Goal: Transaction & Acquisition: Register for event/course

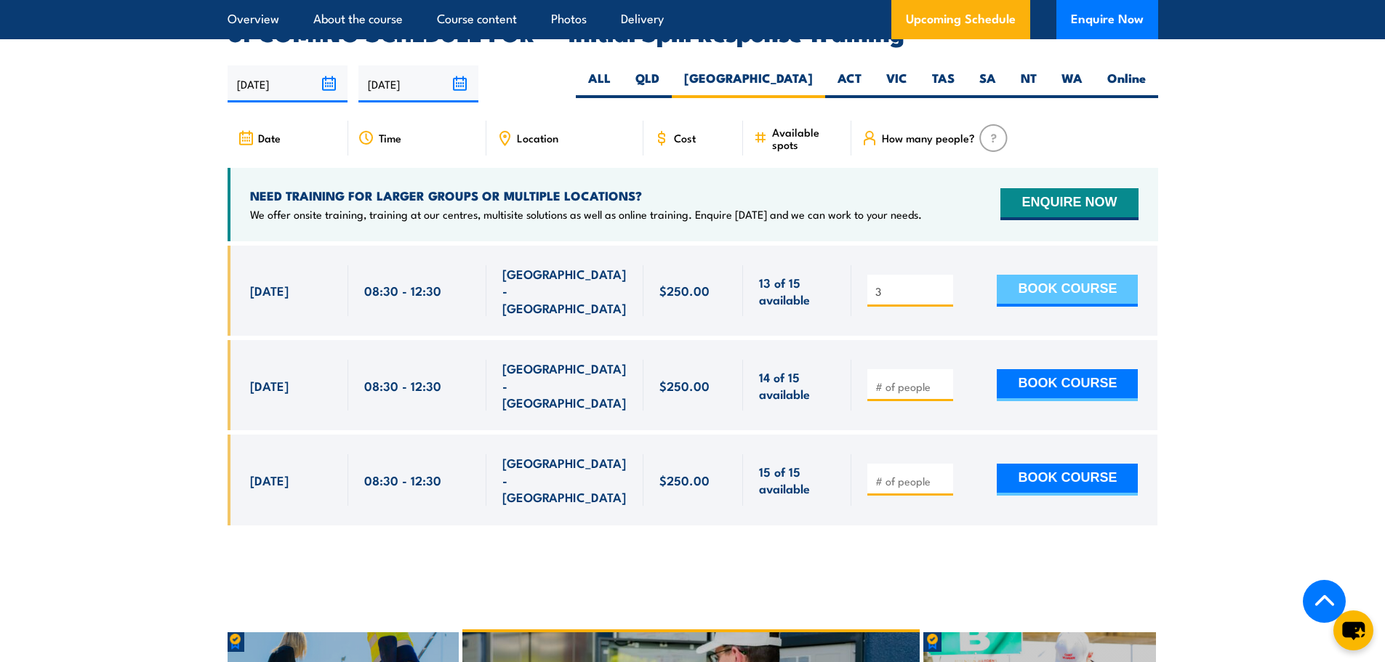
click at [1083, 275] on button "BOOK COURSE" at bounding box center [1067, 291] width 141 height 32
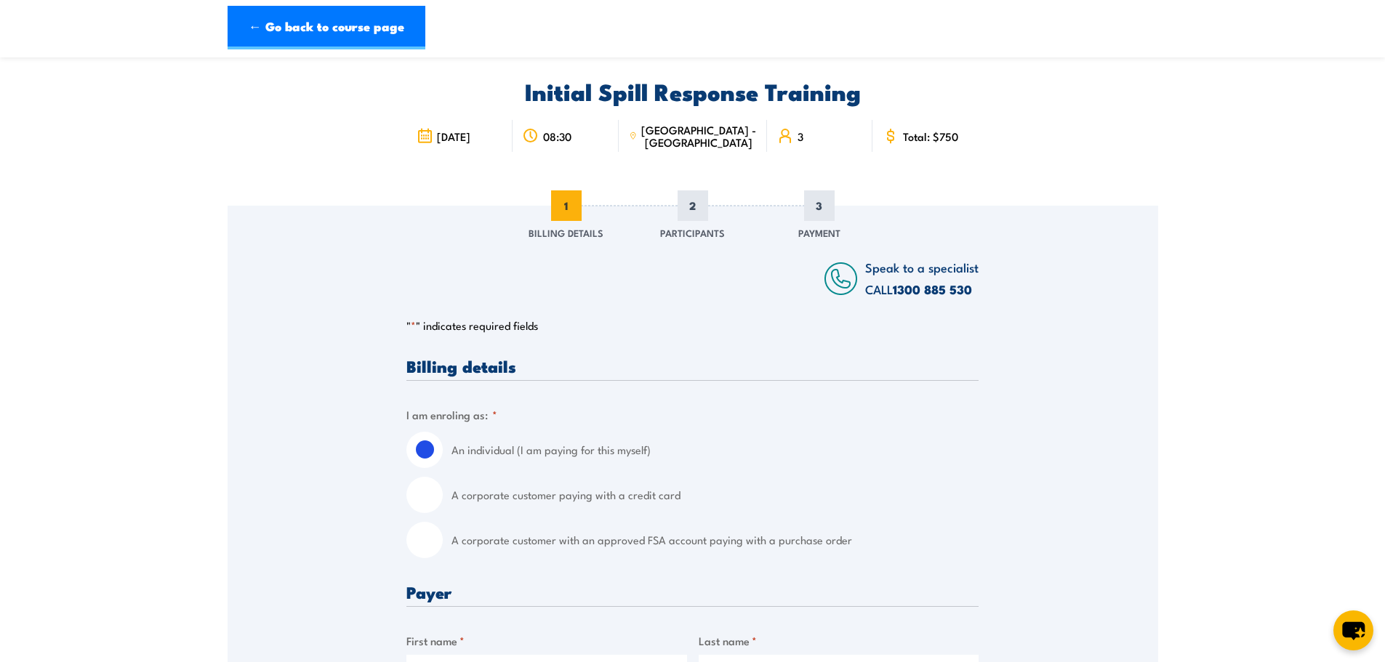
scroll to position [73, 0]
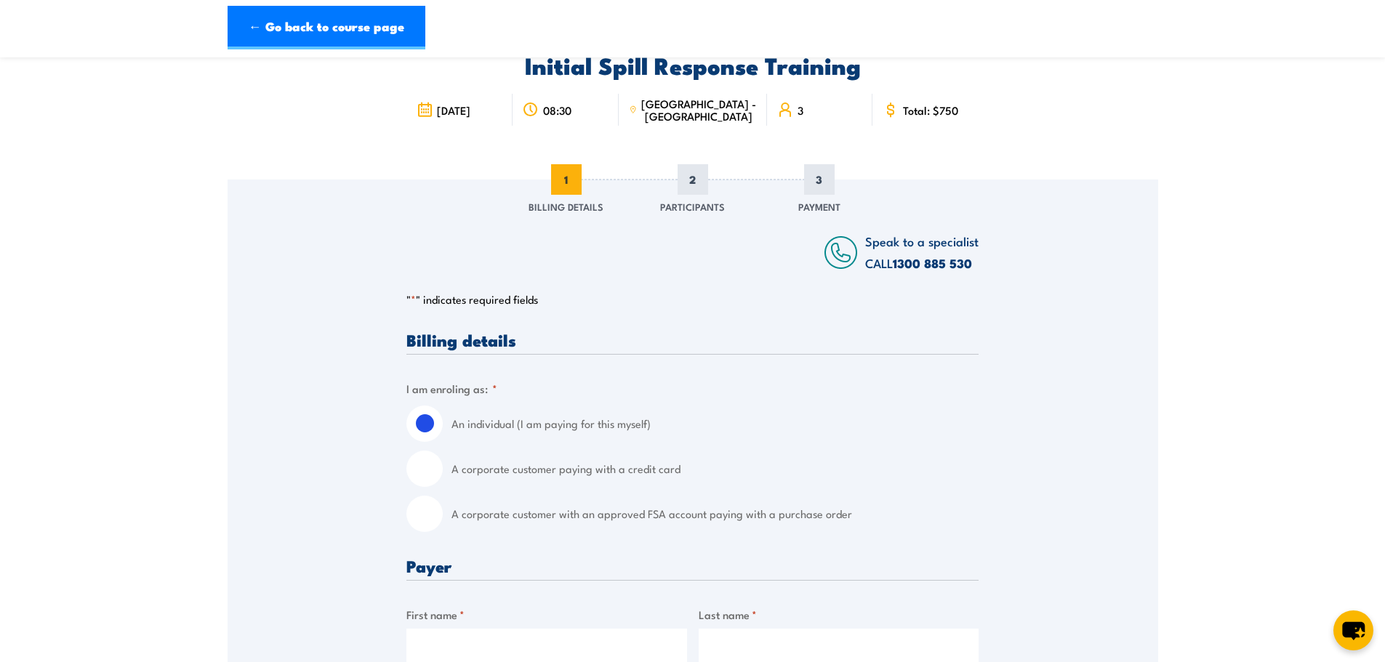
click at [437, 470] on input "A corporate customer paying with a credit card" at bounding box center [424, 469] width 36 height 36
radio input "true"
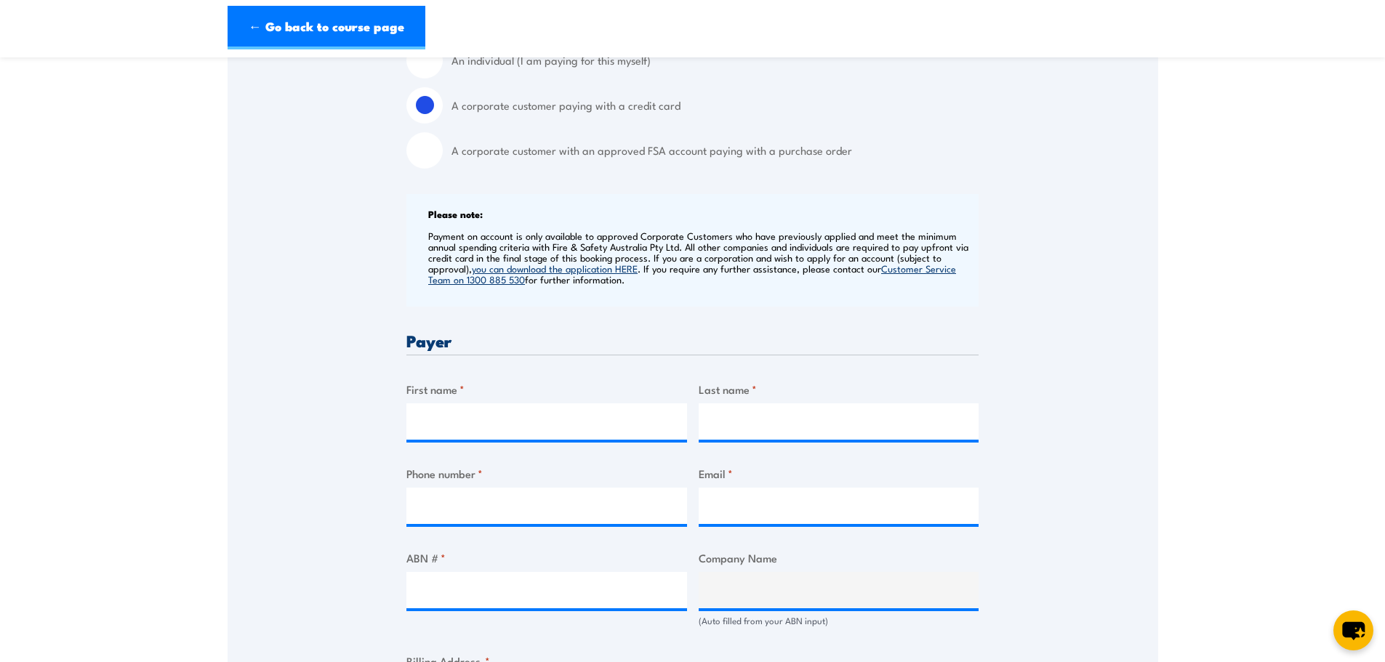
scroll to position [581, 0]
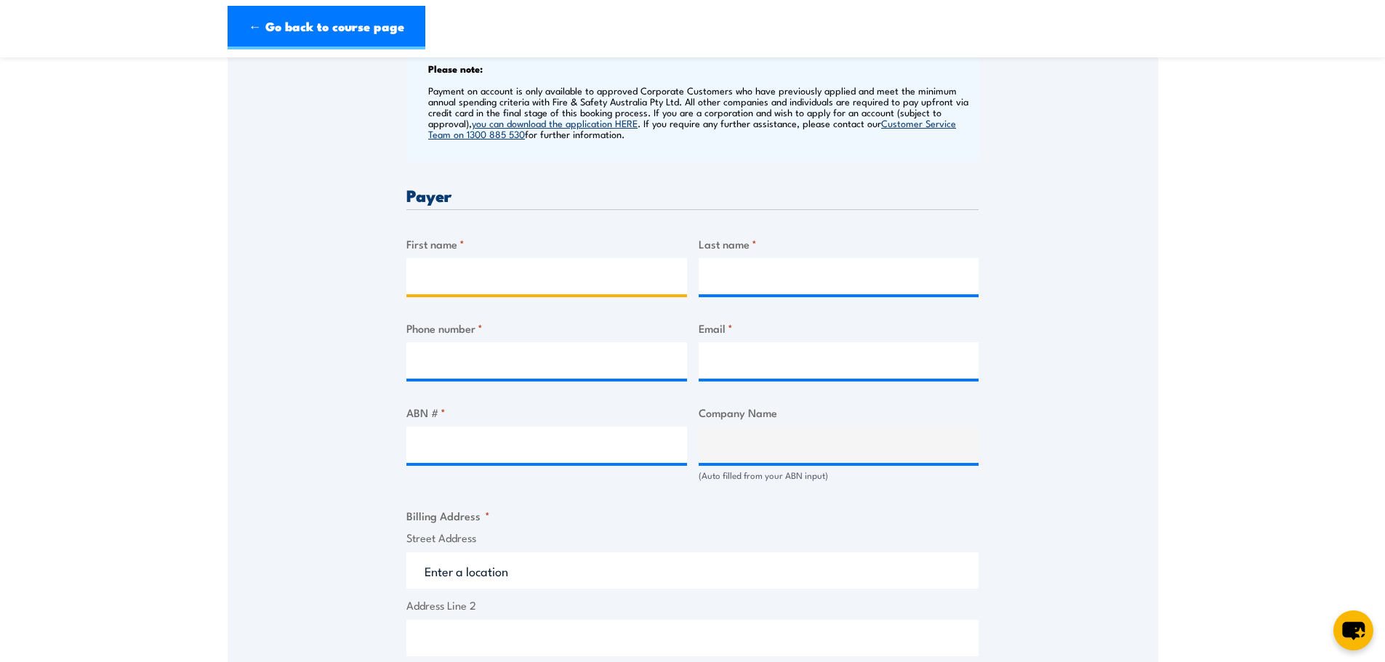
click at [456, 277] on input "First name *" at bounding box center [546, 276] width 281 height 36
type input "Tim"
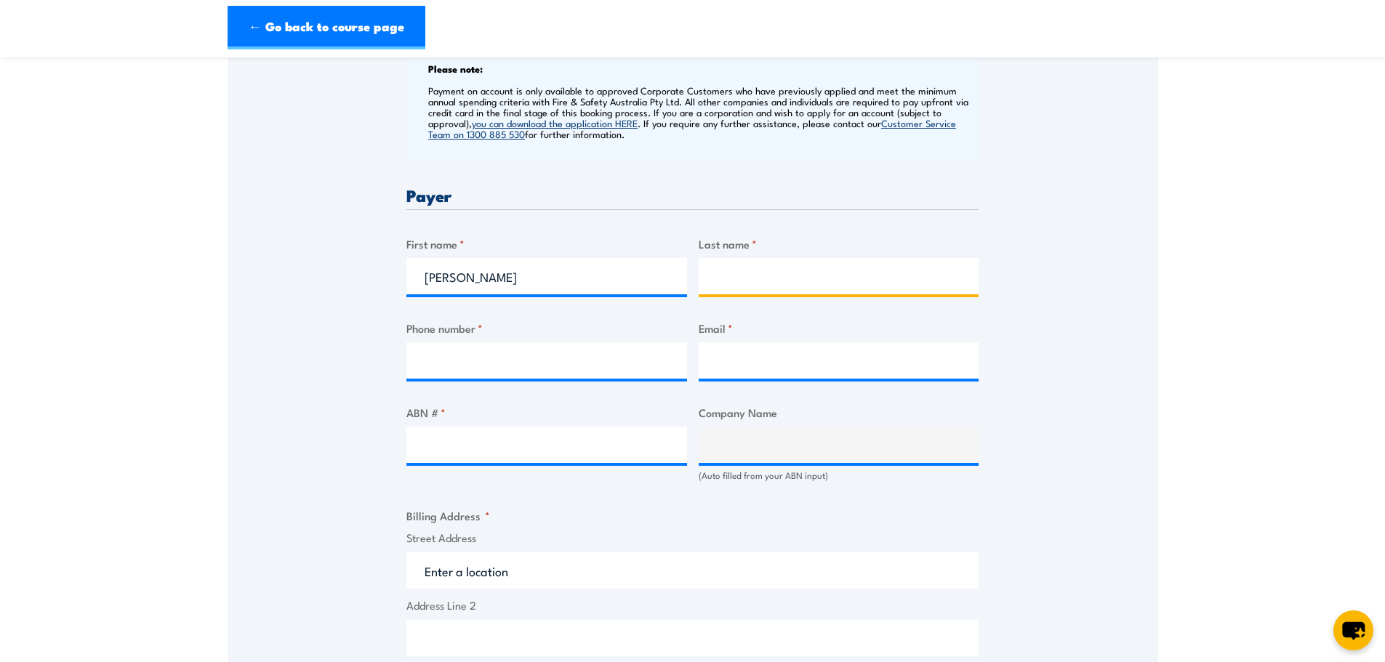
type input "McMahon"
type input "0419546997"
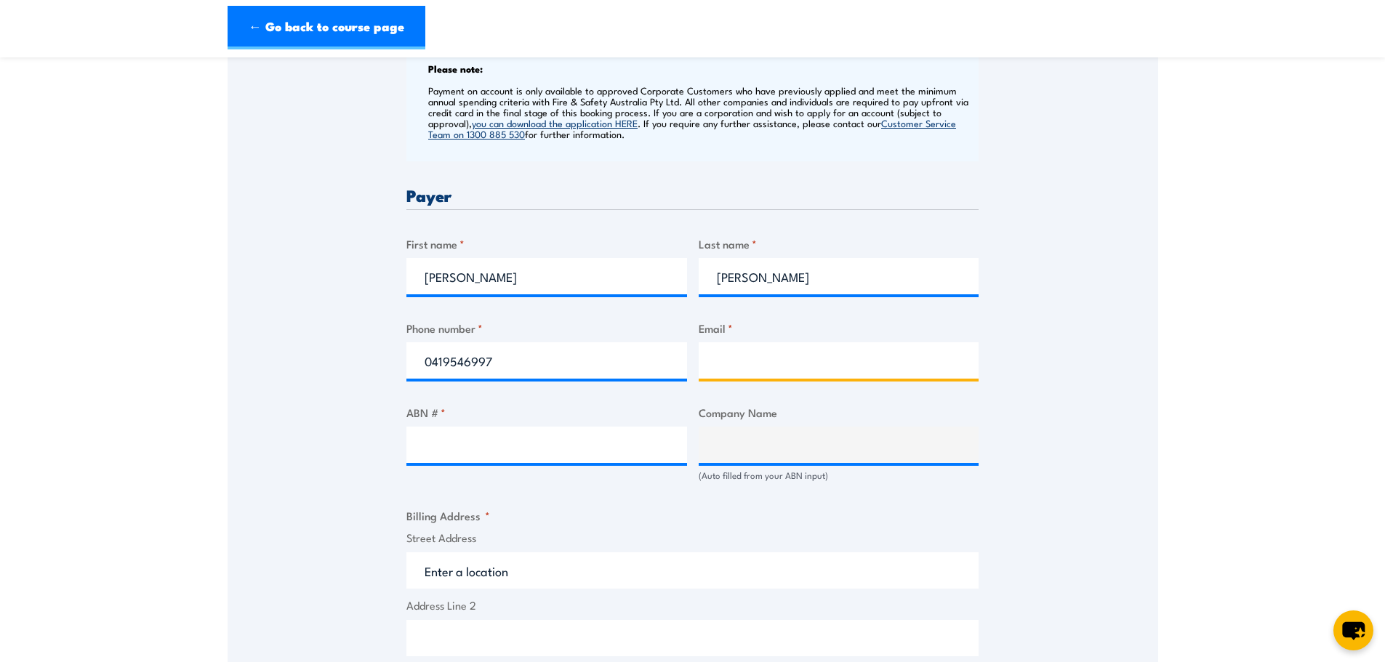
type input "tim.mcmahon@normet.com"
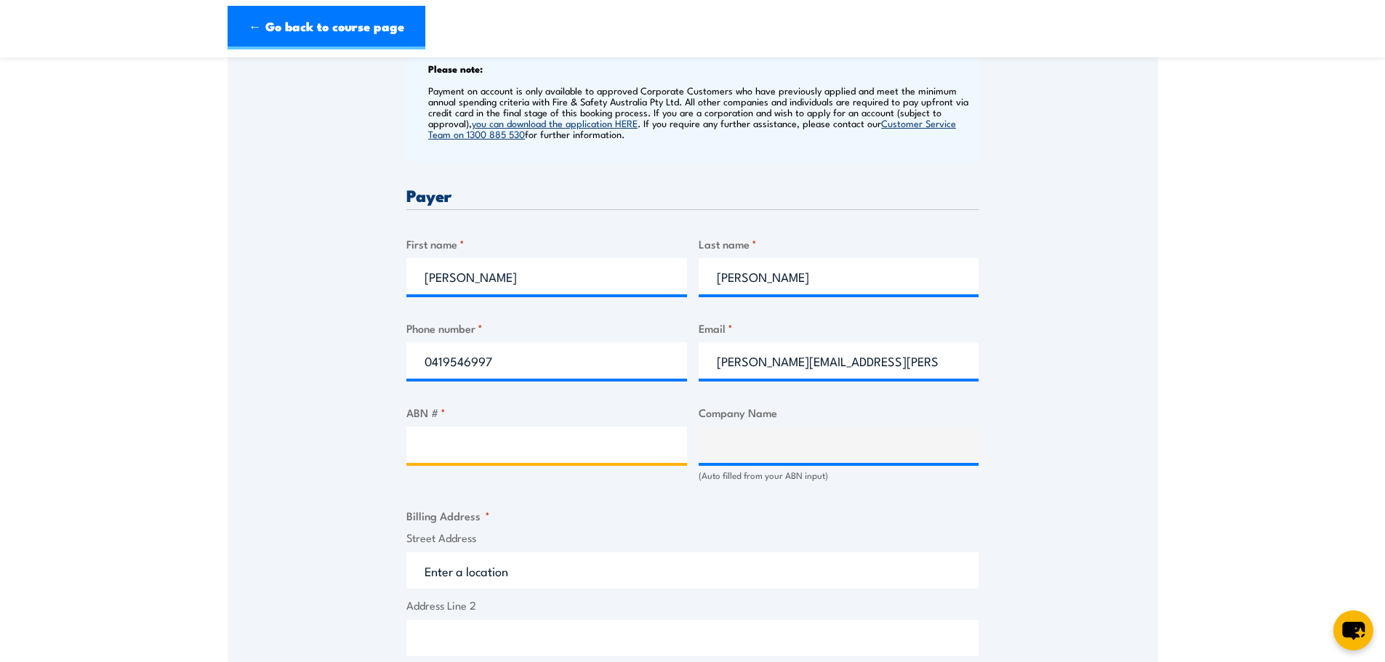
click at [579, 441] on input "ABN # *" at bounding box center [546, 445] width 281 height 36
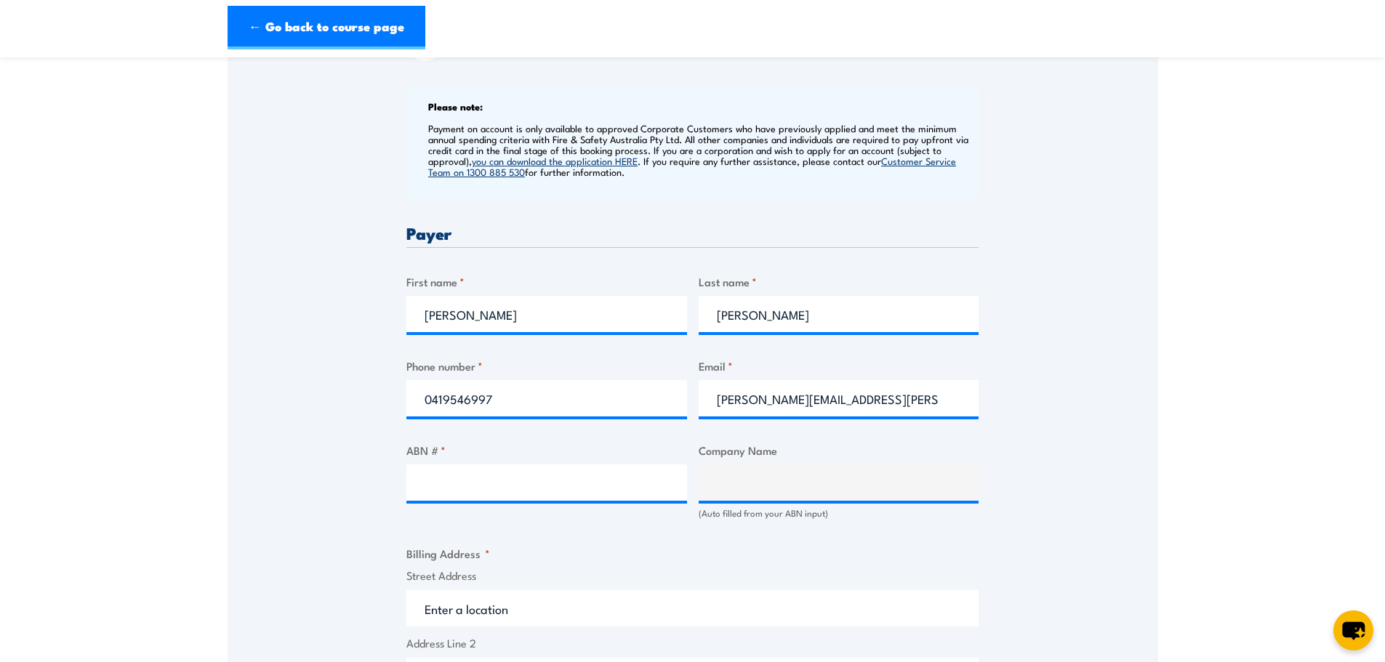
scroll to position [509, 0]
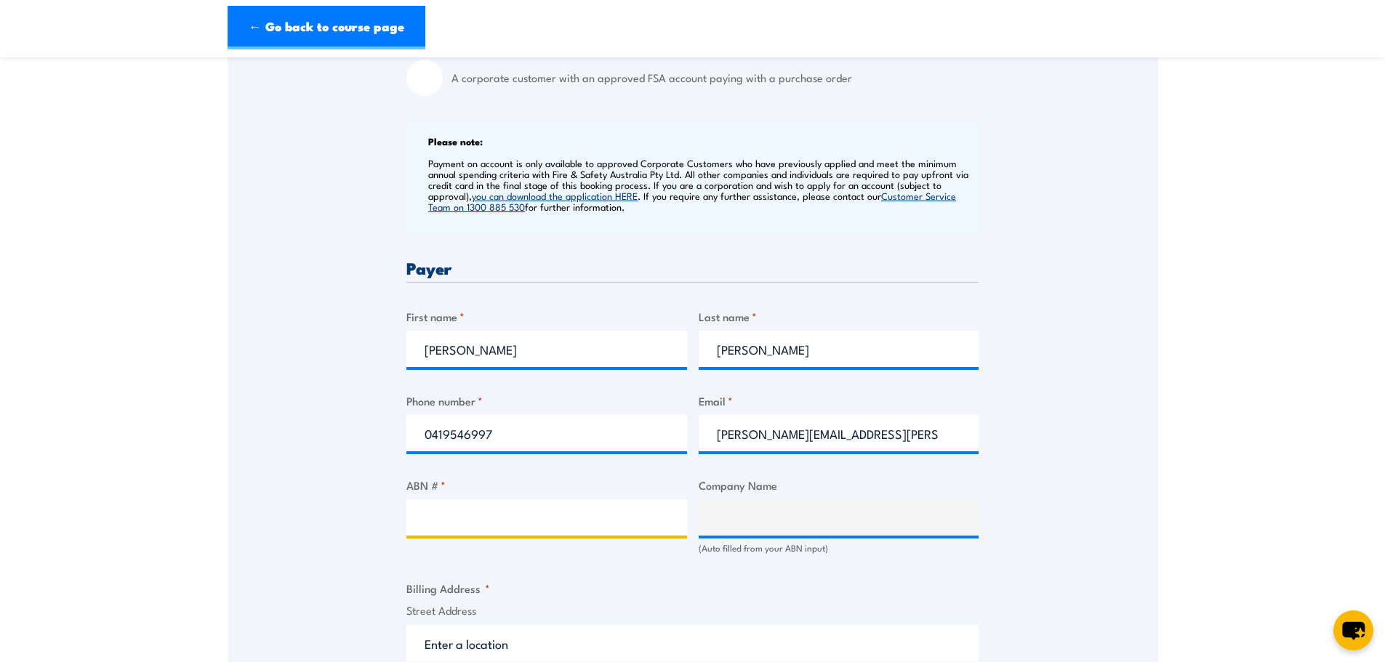
paste input "73 119 159 625"
type input "73 119 159 625"
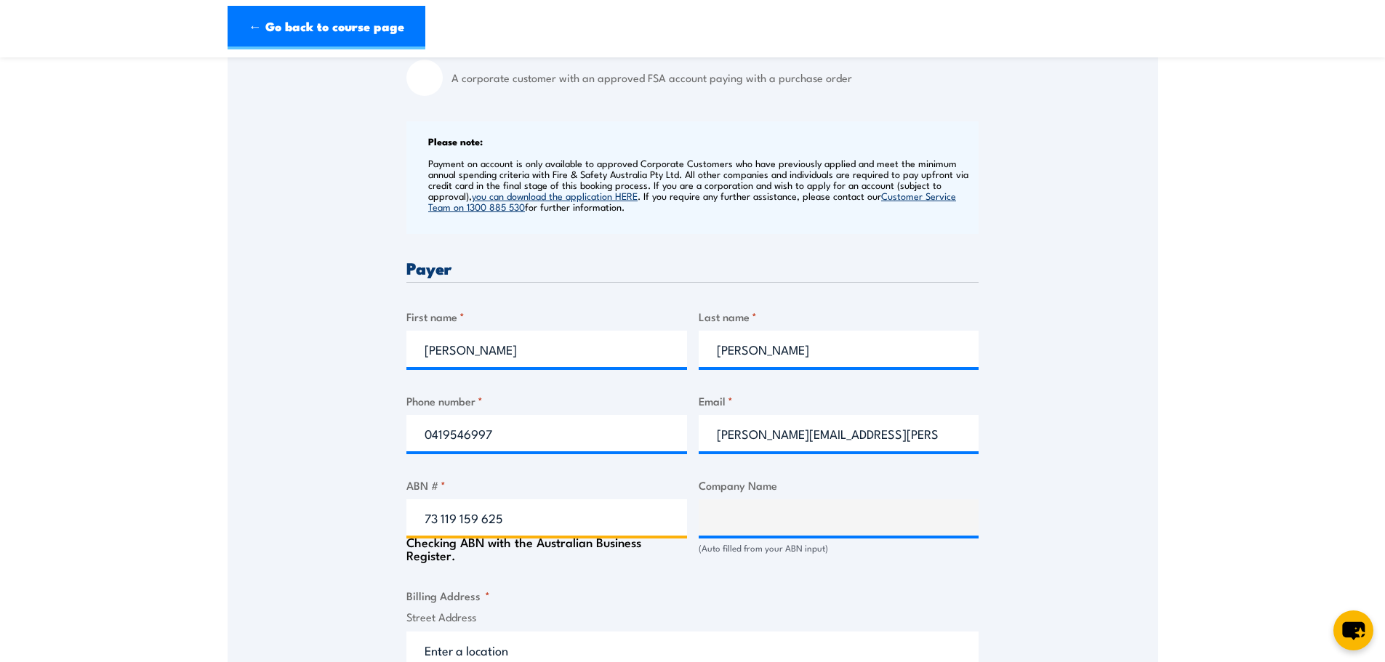
type input "NORMET ASIA PACIFIC PTY. LTD."
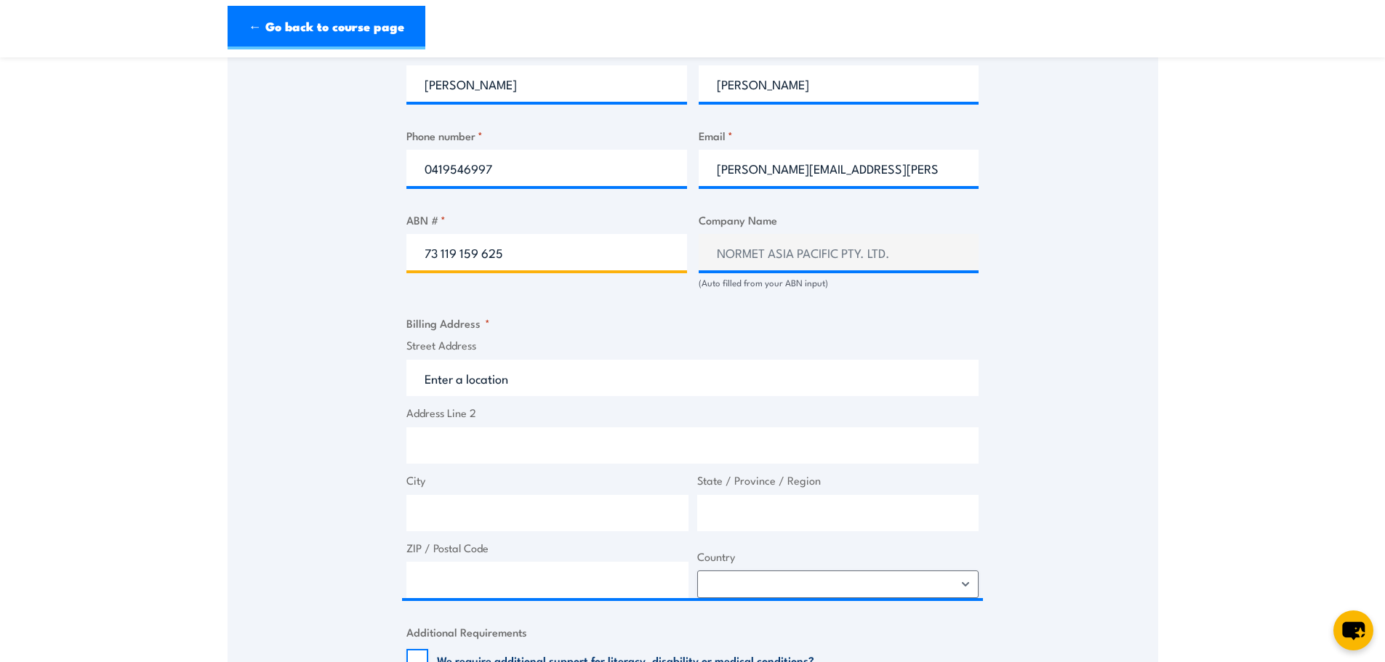
scroll to position [800, 0]
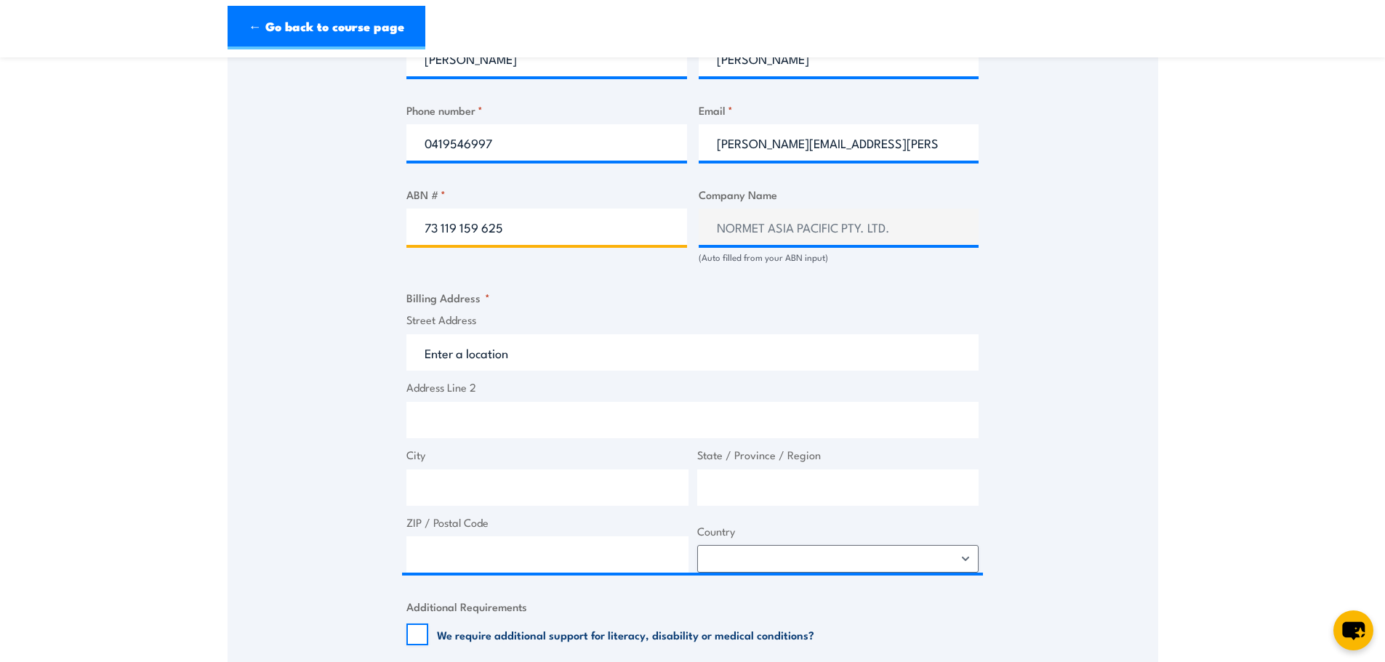
type input "73 119 159 625"
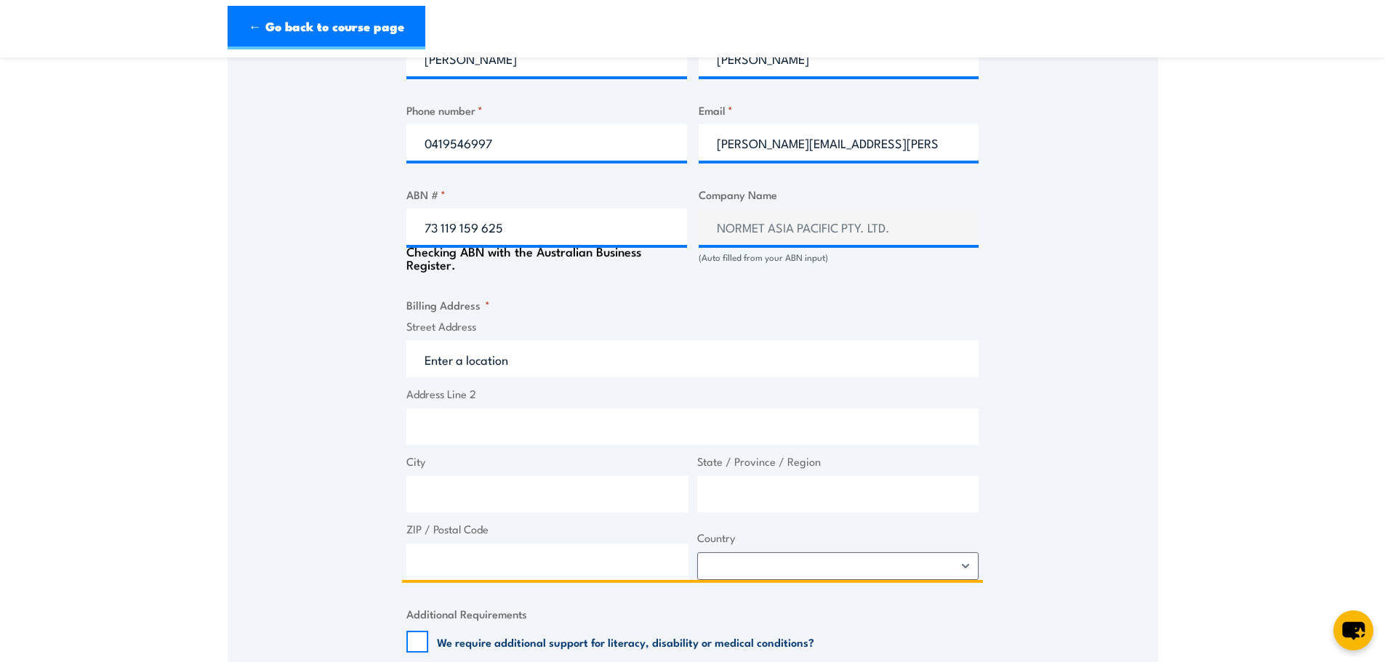
click at [479, 347] on input "Street Address" at bounding box center [692, 359] width 572 height 36
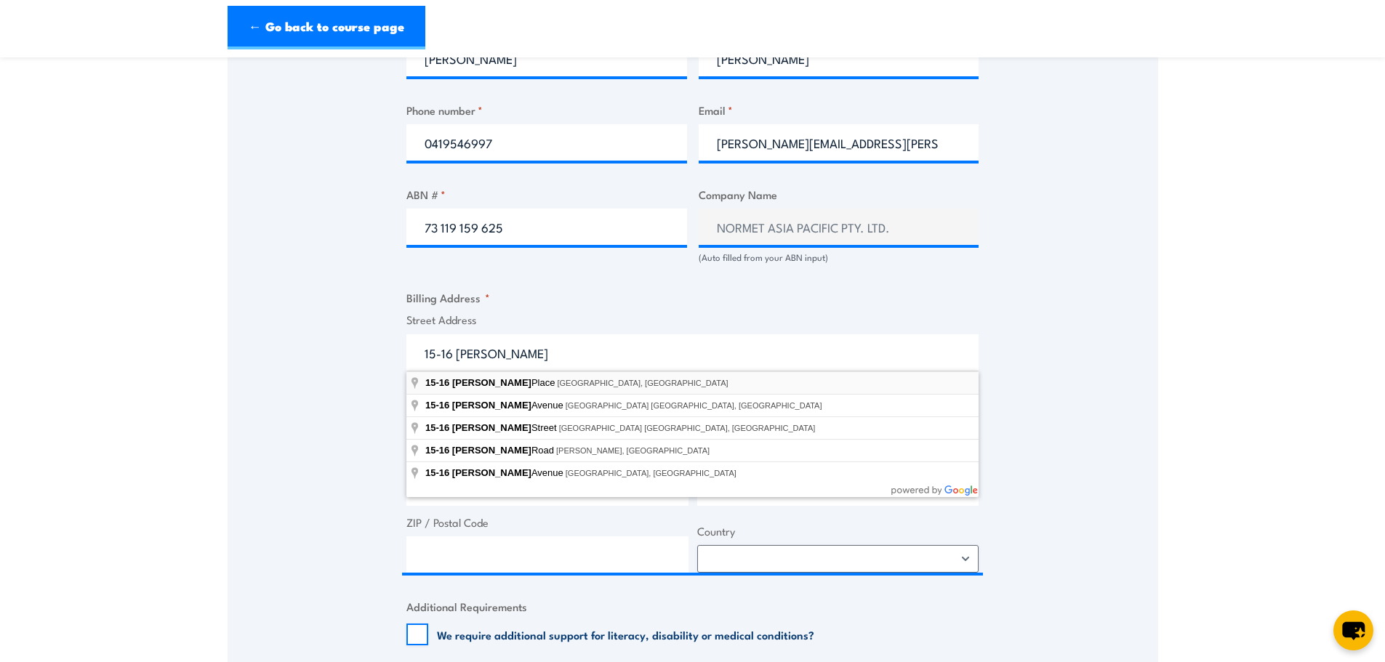
type input "15-16 Ormsby Place, Wetherill Park NSW, Australia"
type input "15-16 Ormsby Pl"
type input "Wetherill Park"
type input "New South Wales"
type input "2164"
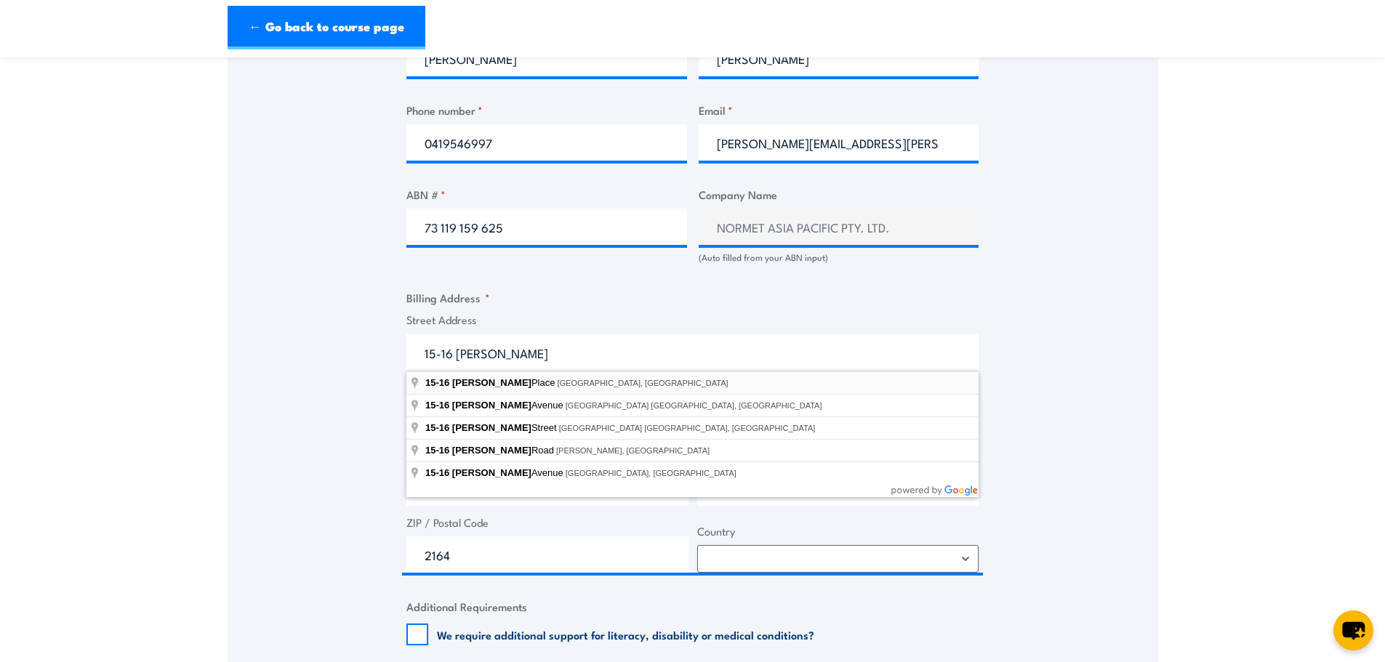
select select "Australia"
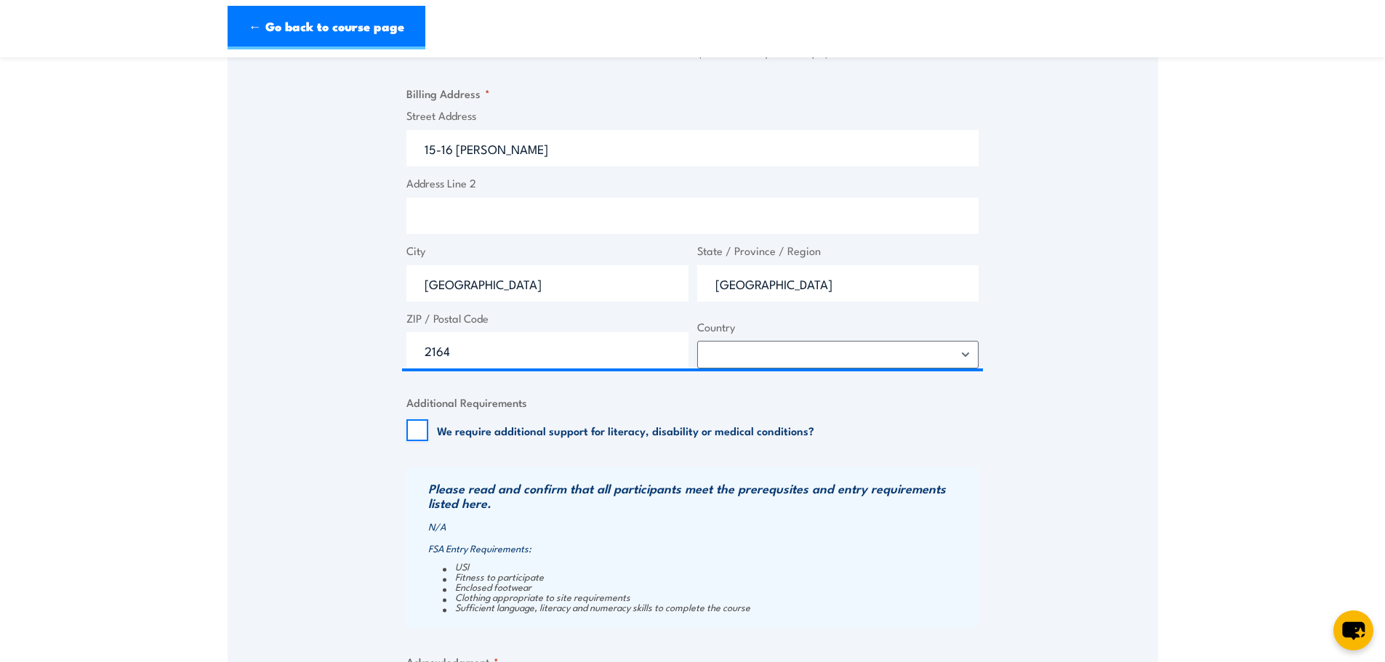
scroll to position [1018, 0]
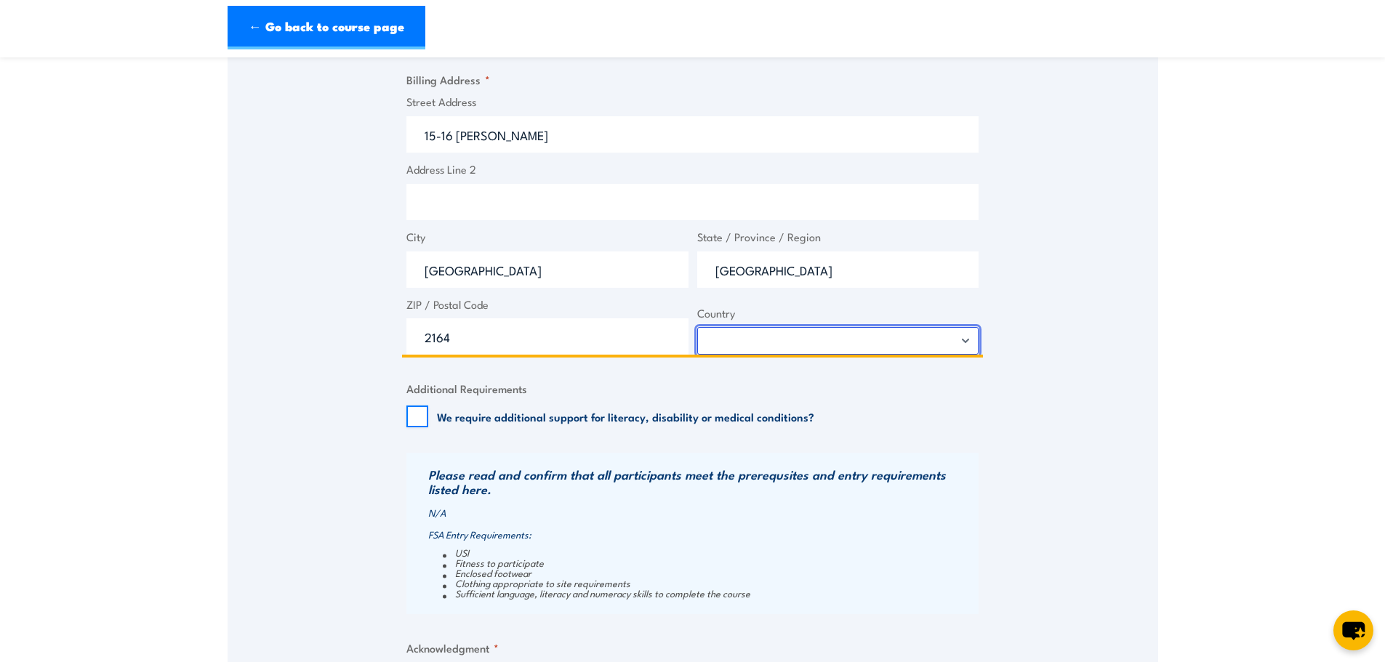
click at [815, 338] on select "Afghanistan Albania Algeria American Samoa Andorra Angola Anguilla Antarctica A…" at bounding box center [838, 341] width 282 height 28
click at [697, 327] on select "Afghanistan Albania Algeria American Samoa Andorra Angola Anguilla Antarctica A…" at bounding box center [838, 341] width 282 height 28
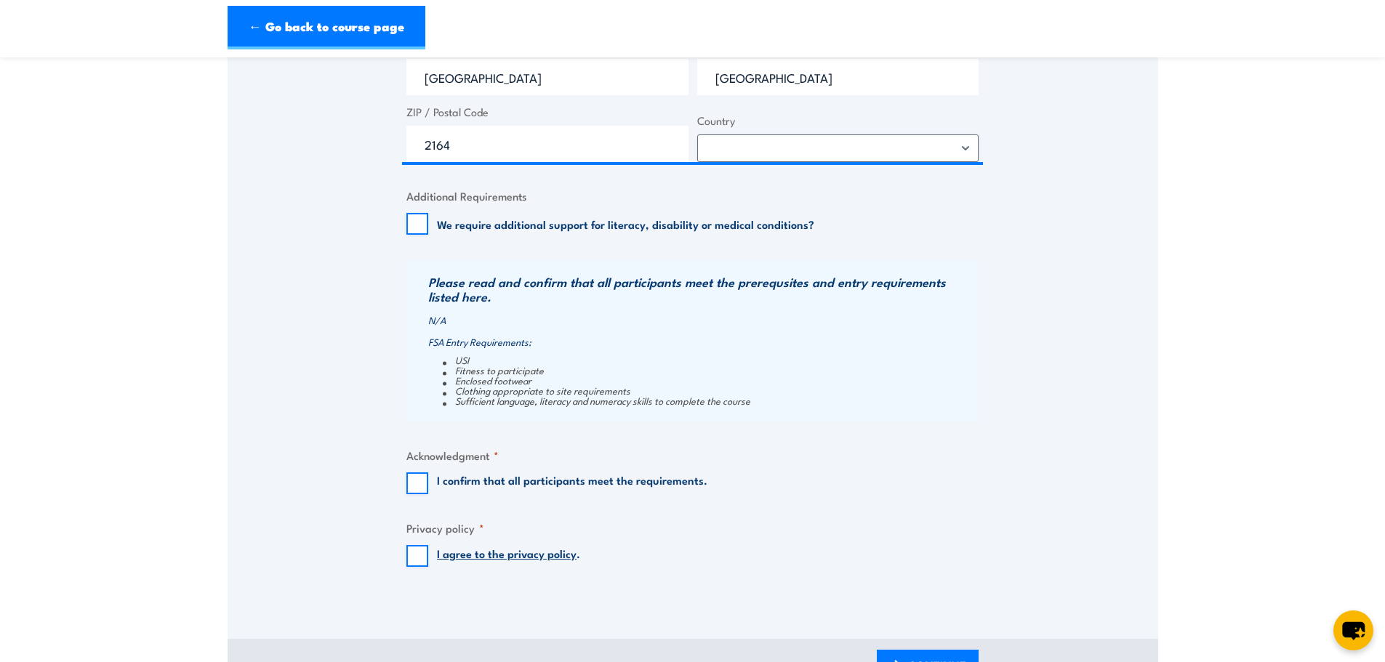
scroll to position [1236, 0]
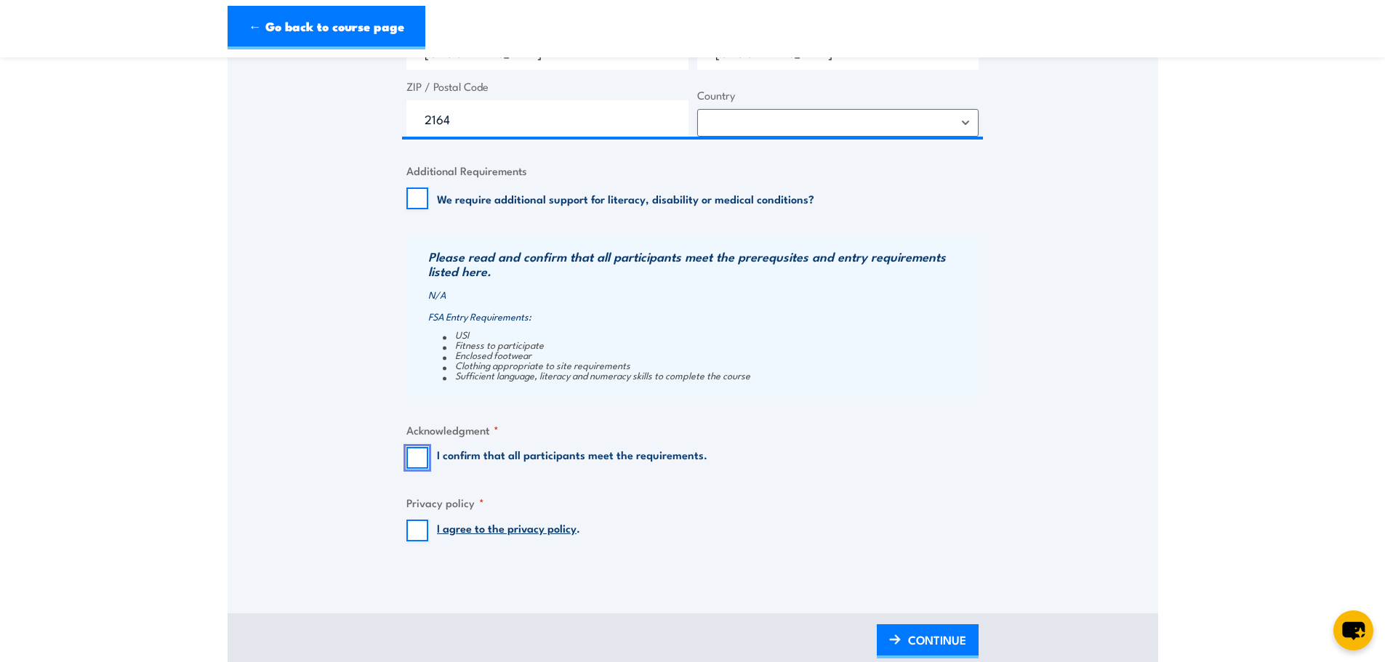
click at [412, 454] on input "I confirm that all participants meet the requirements." at bounding box center [417, 458] width 22 height 22
checkbox input "true"
click at [419, 527] on input "I agree to the privacy policy ." at bounding box center [417, 531] width 22 height 22
checkbox input "true"
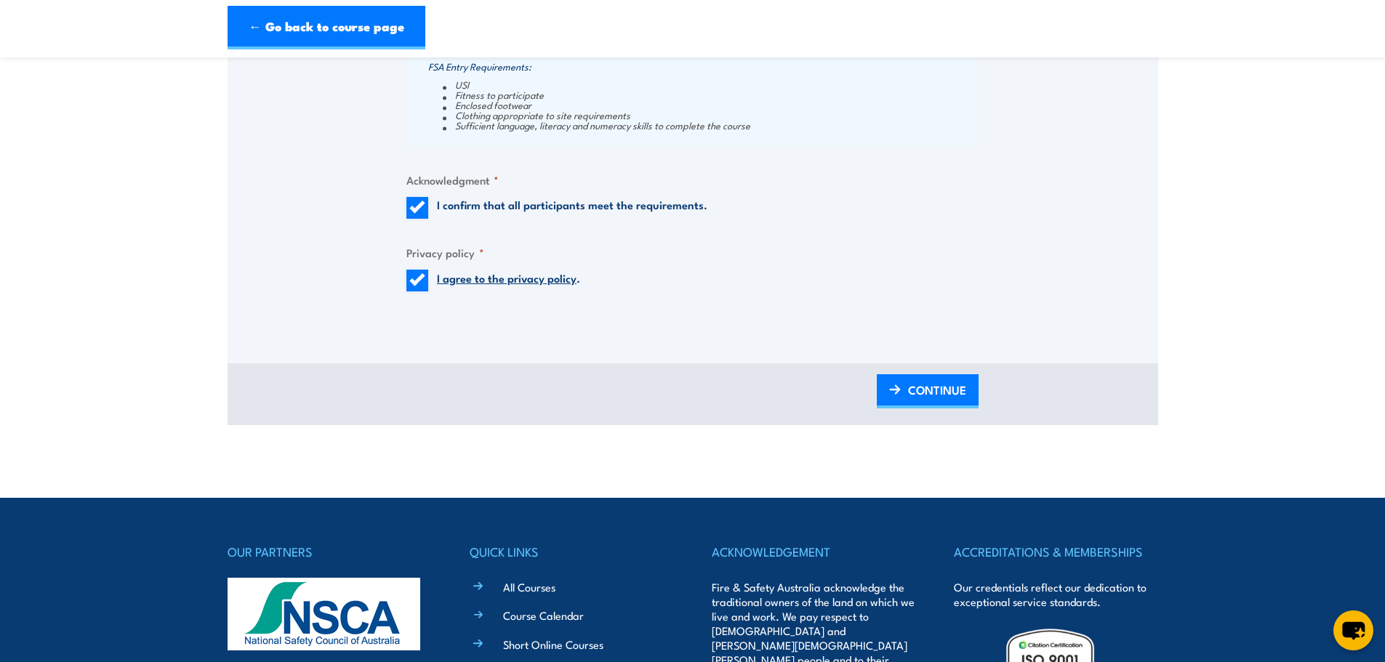
scroll to position [1672, 0]
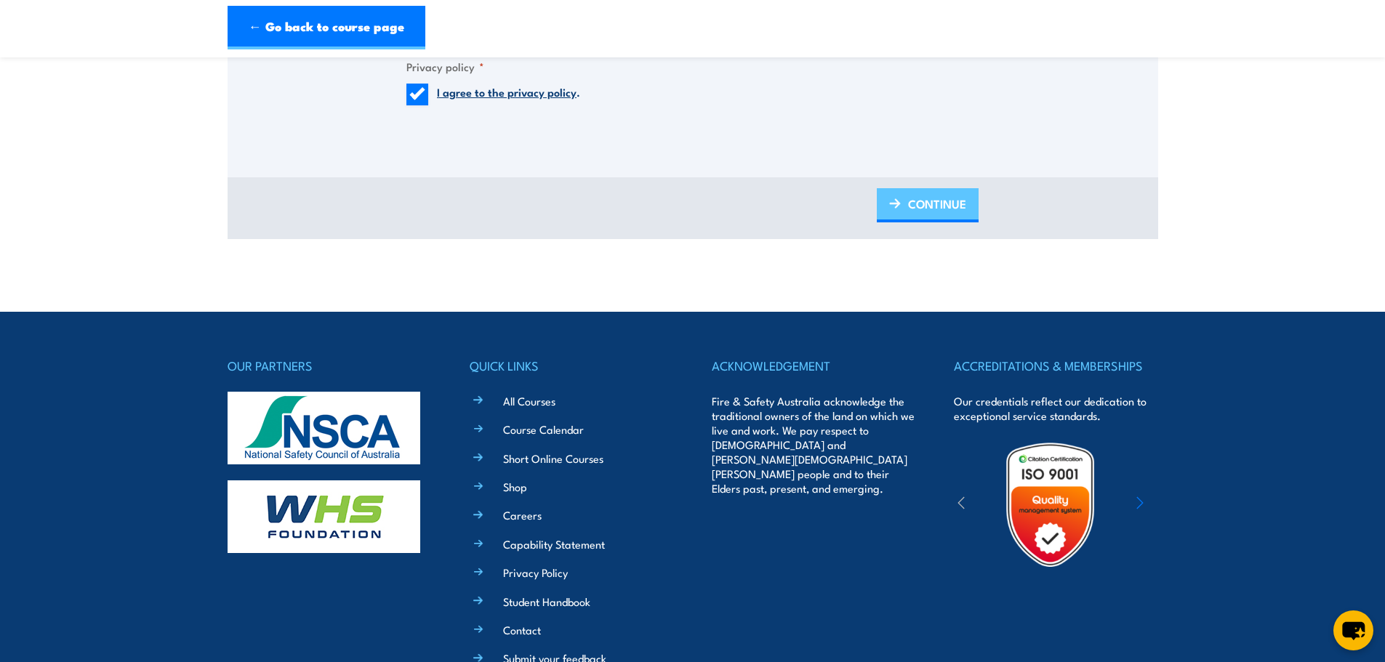
click at [922, 210] on span "CONTINUE" at bounding box center [937, 204] width 58 height 39
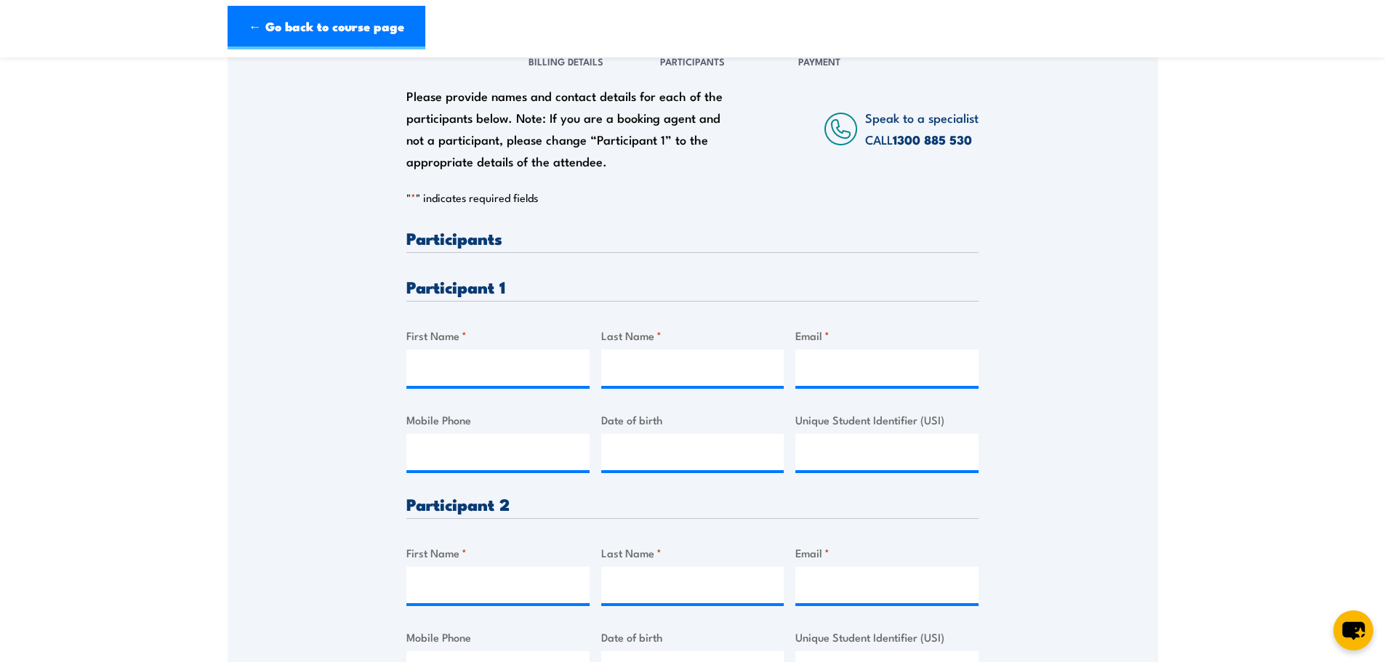
scroll to position [291, 0]
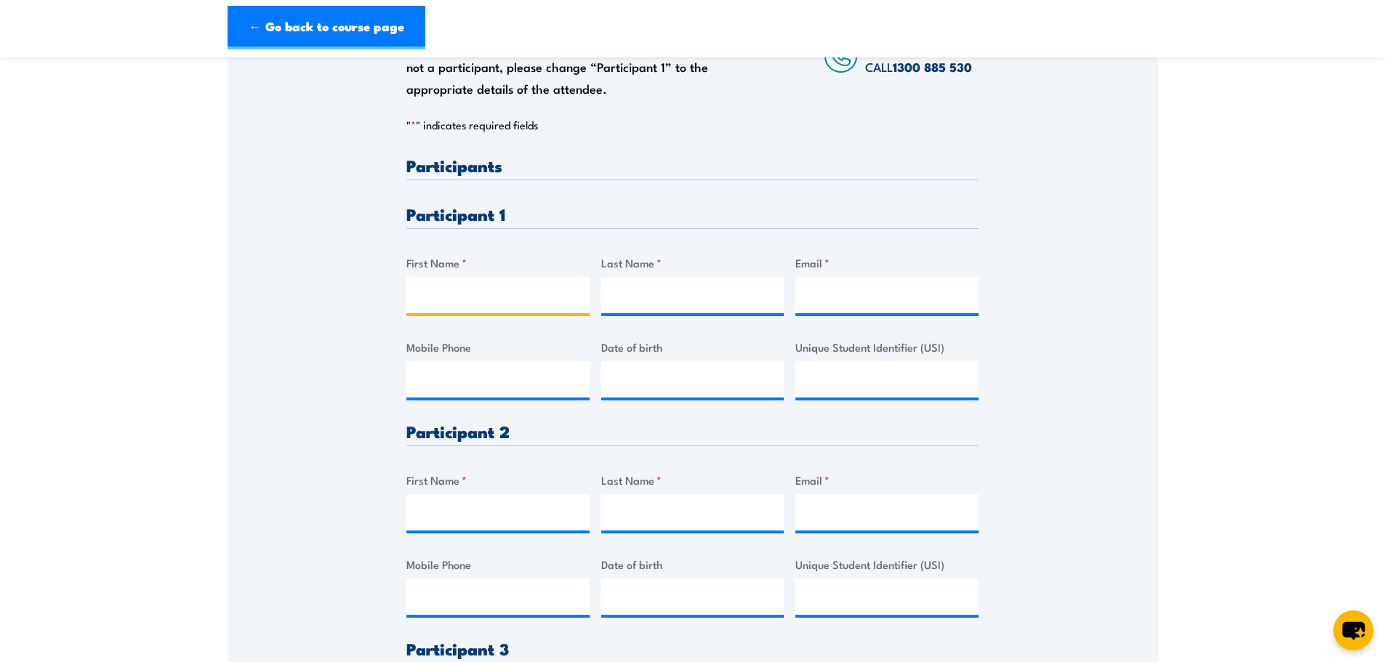
click at [451, 290] on input "First Name *" at bounding box center [497, 295] width 183 height 36
type input "Ethan"
type input "Mort"
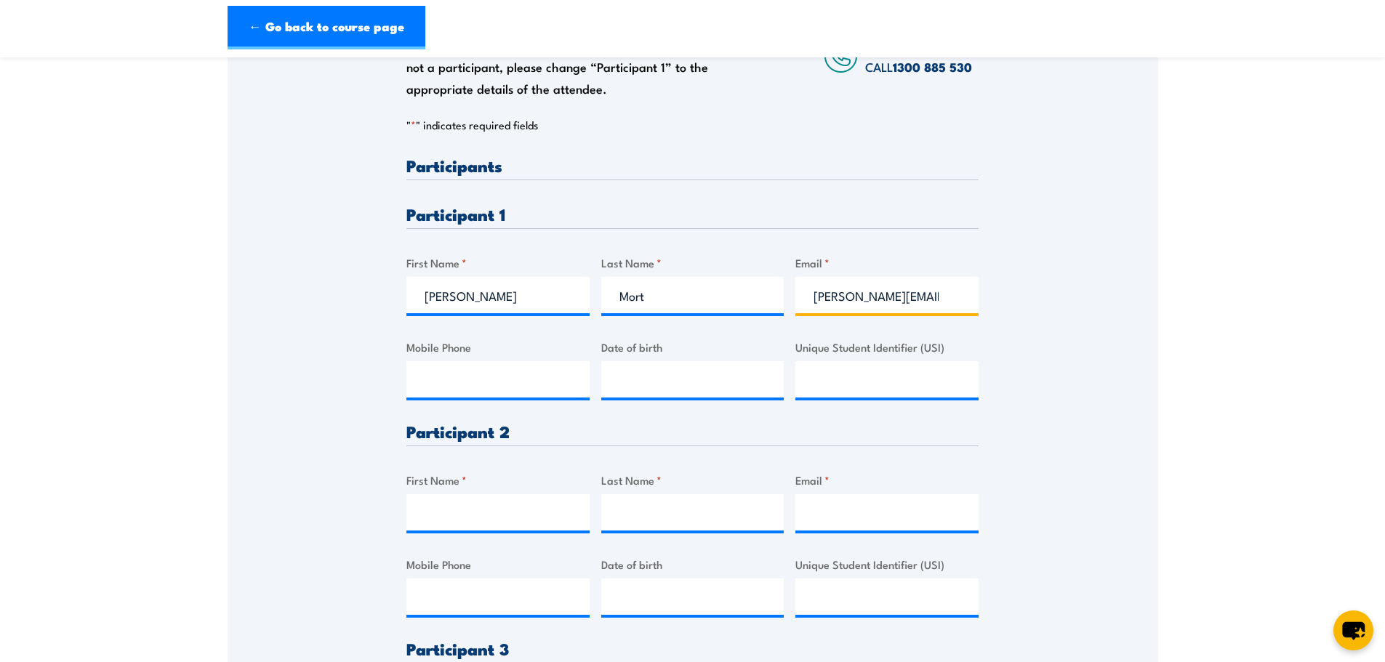
scroll to position [0, 9]
type input "ethan.mort@normet.com"
type input "0426210602"
type input "__/__/____"
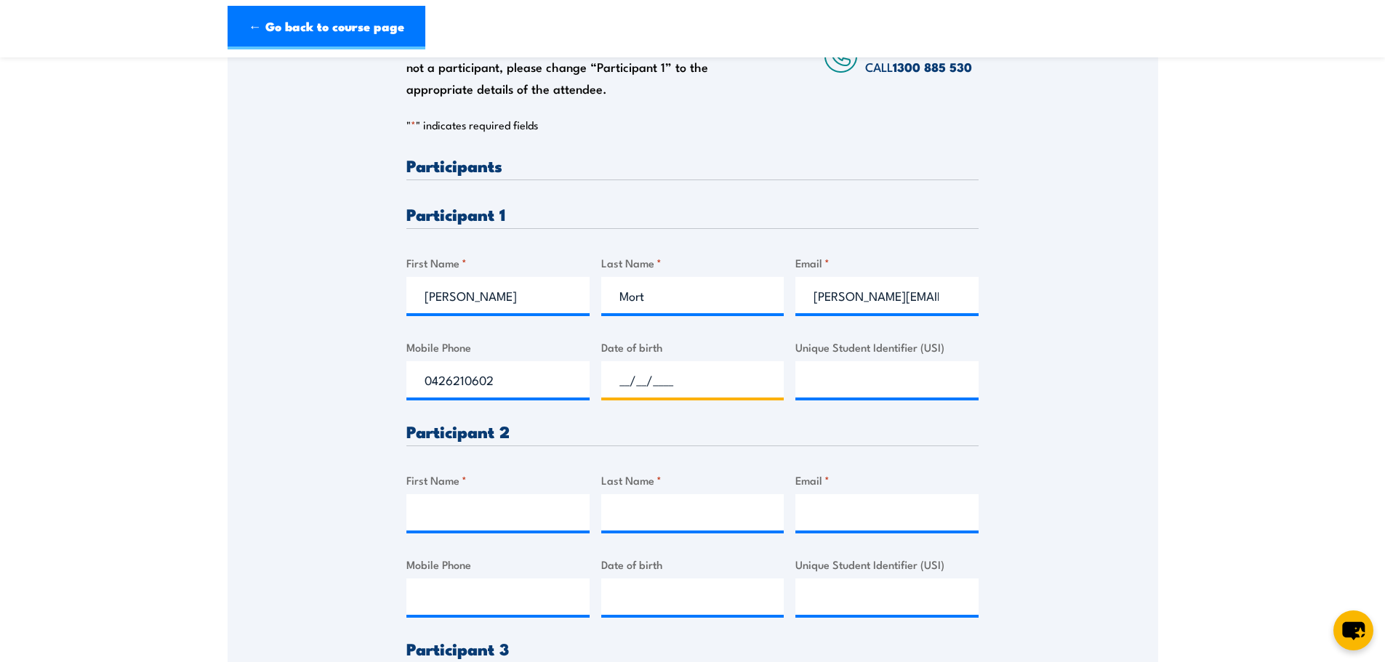
click at [662, 371] on input "__/__/____" at bounding box center [692, 379] width 183 height 36
click at [933, 291] on input "ethan.mort@normet.com" at bounding box center [886, 295] width 183 height 36
click at [950, 295] on input "ethan.mort@normet.com" at bounding box center [886, 295] width 183 height 36
click at [493, 514] on input "First Name *" at bounding box center [497, 512] width 183 height 36
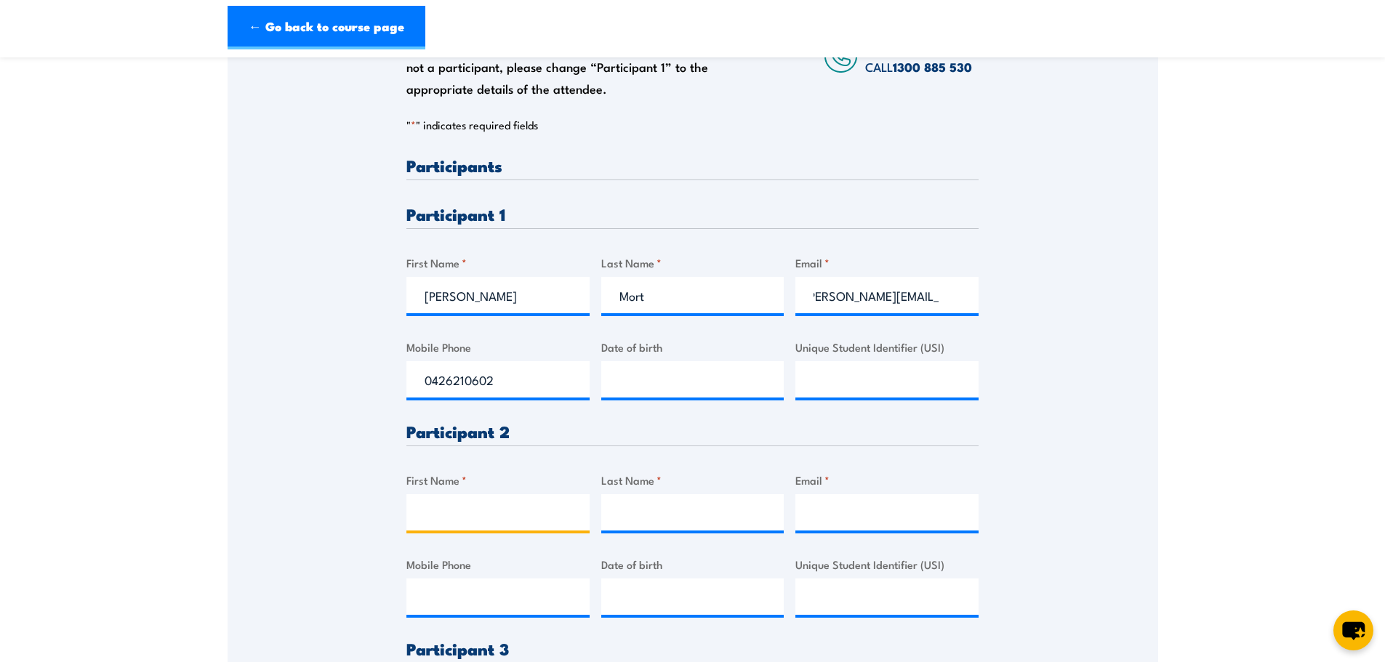
scroll to position [0, 0]
type input "Joel"
type input "Logan"
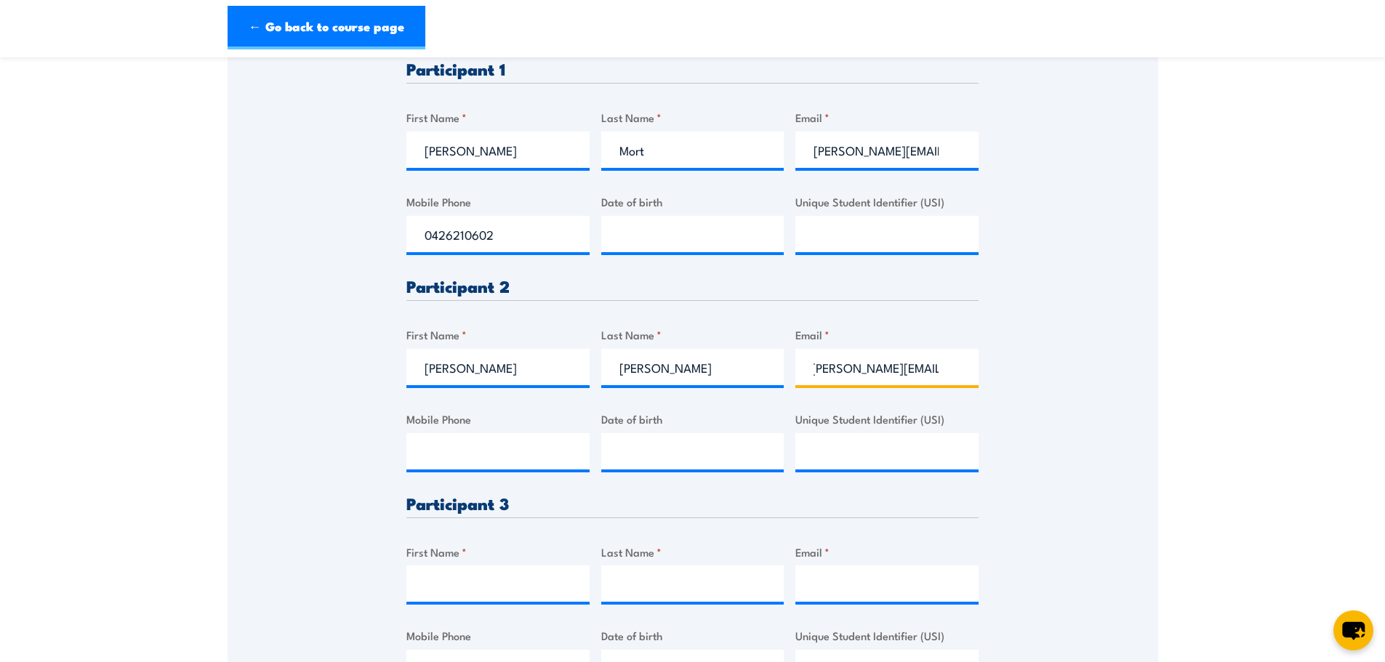
scroll to position [509, 0]
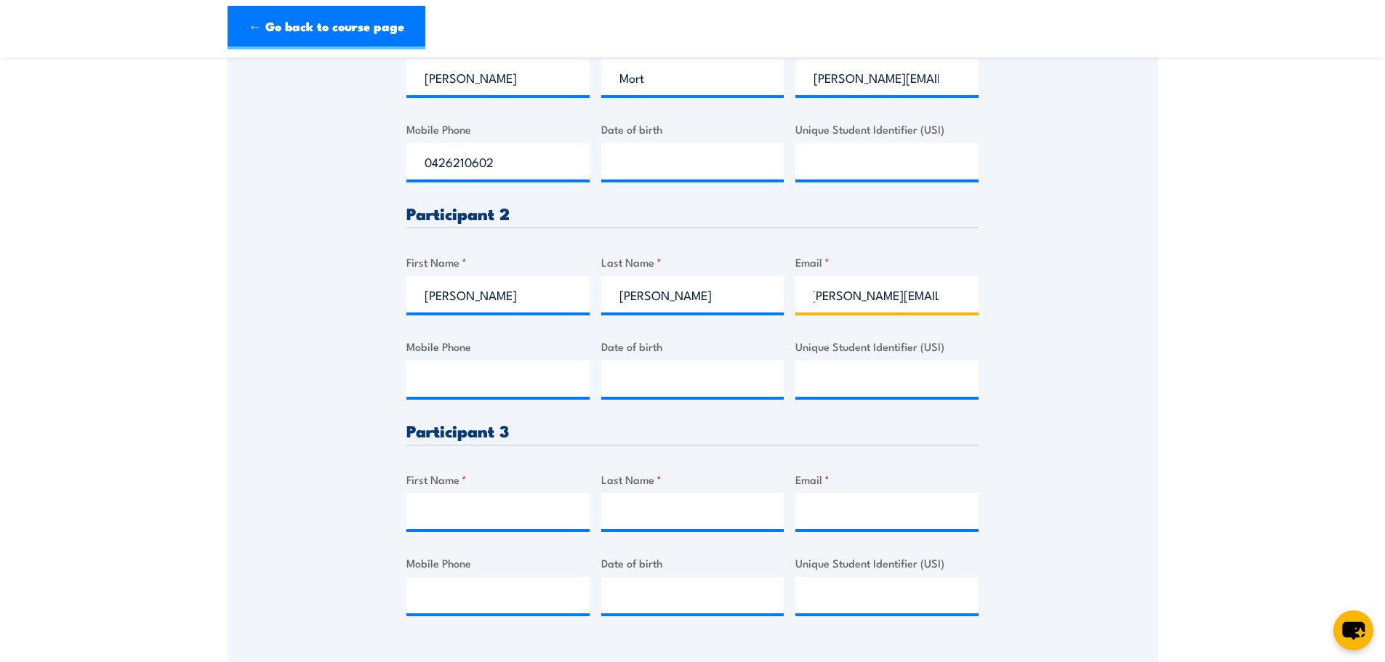
type input "joel.logan@normet.com"
click at [497, 513] on input "First Name *" at bounding box center [497, 511] width 183 height 36
type input "Troy Spring"
type input "Troy"
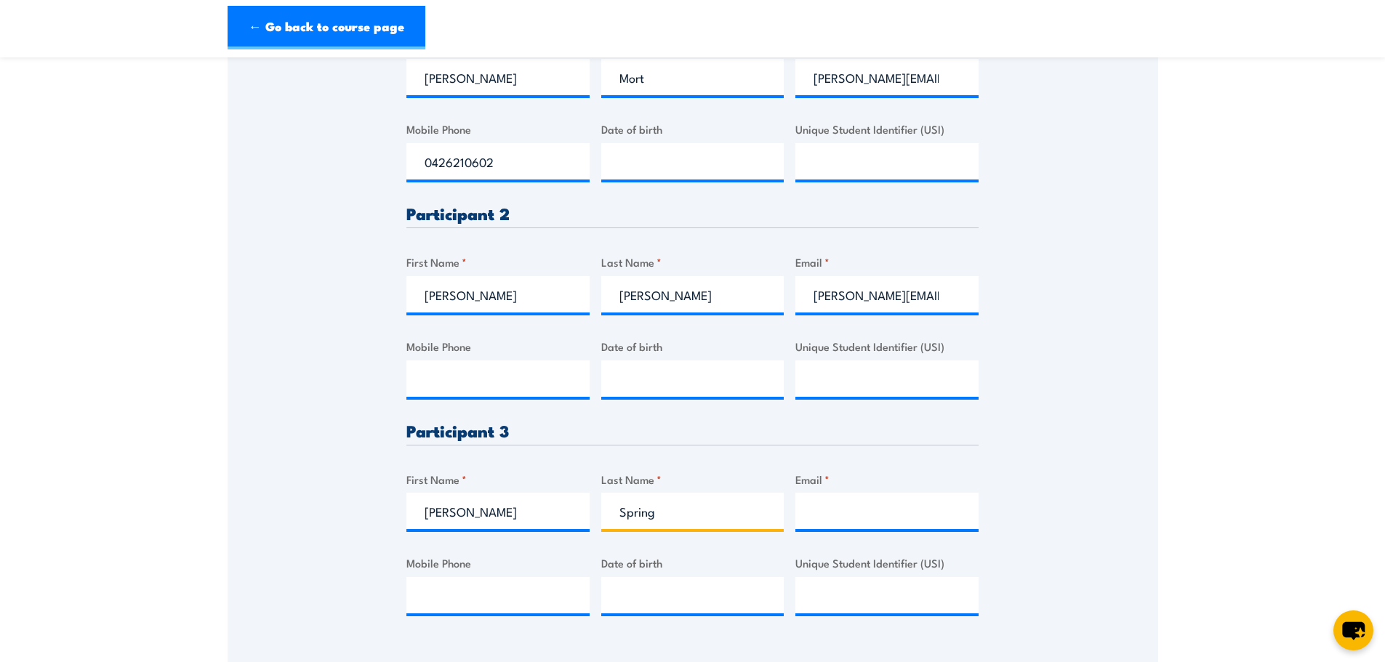
type input "Spring"
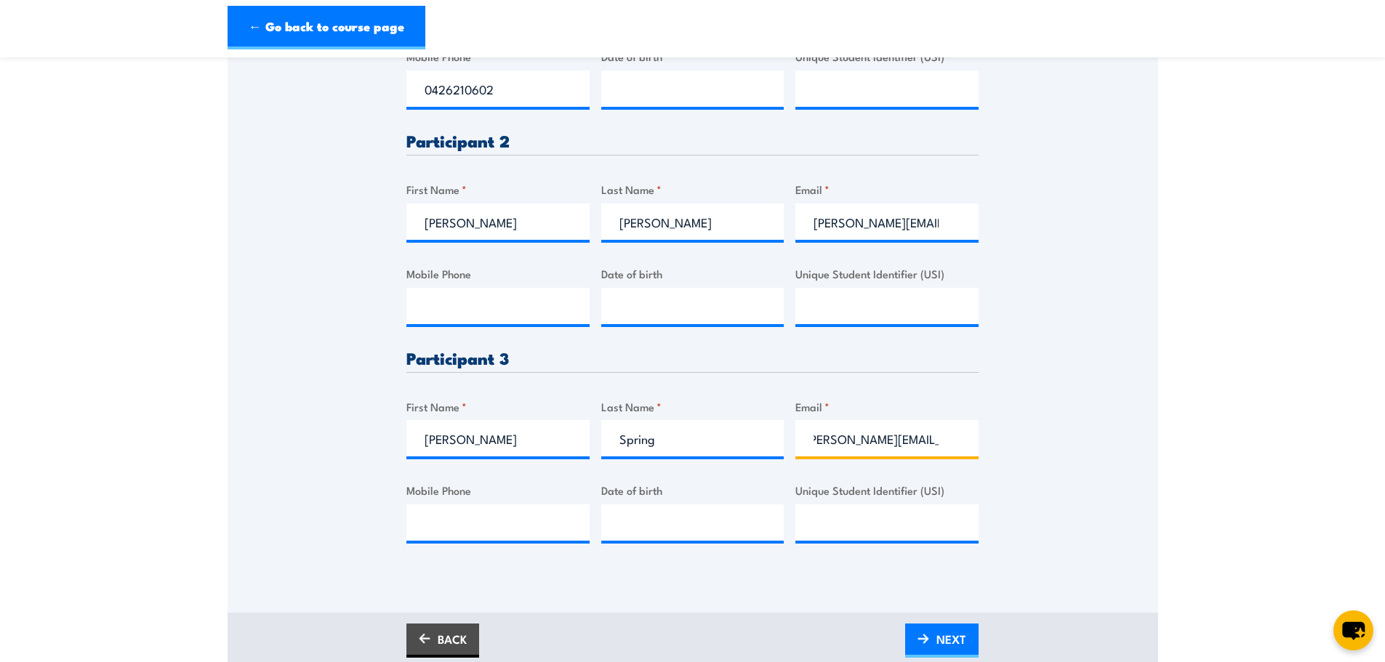
scroll to position [654, 0]
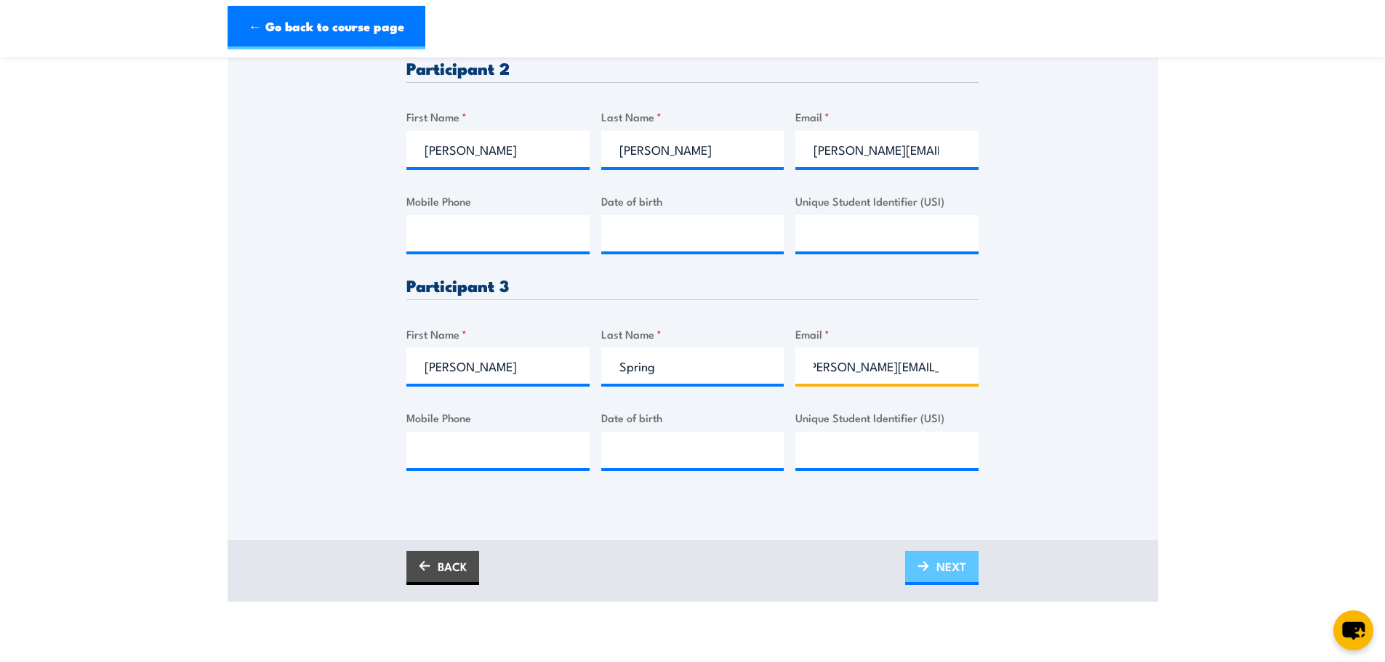
type input "troy.spring@normet.com"
click at [941, 570] on span "NEXT" at bounding box center [951, 566] width 30 height 39
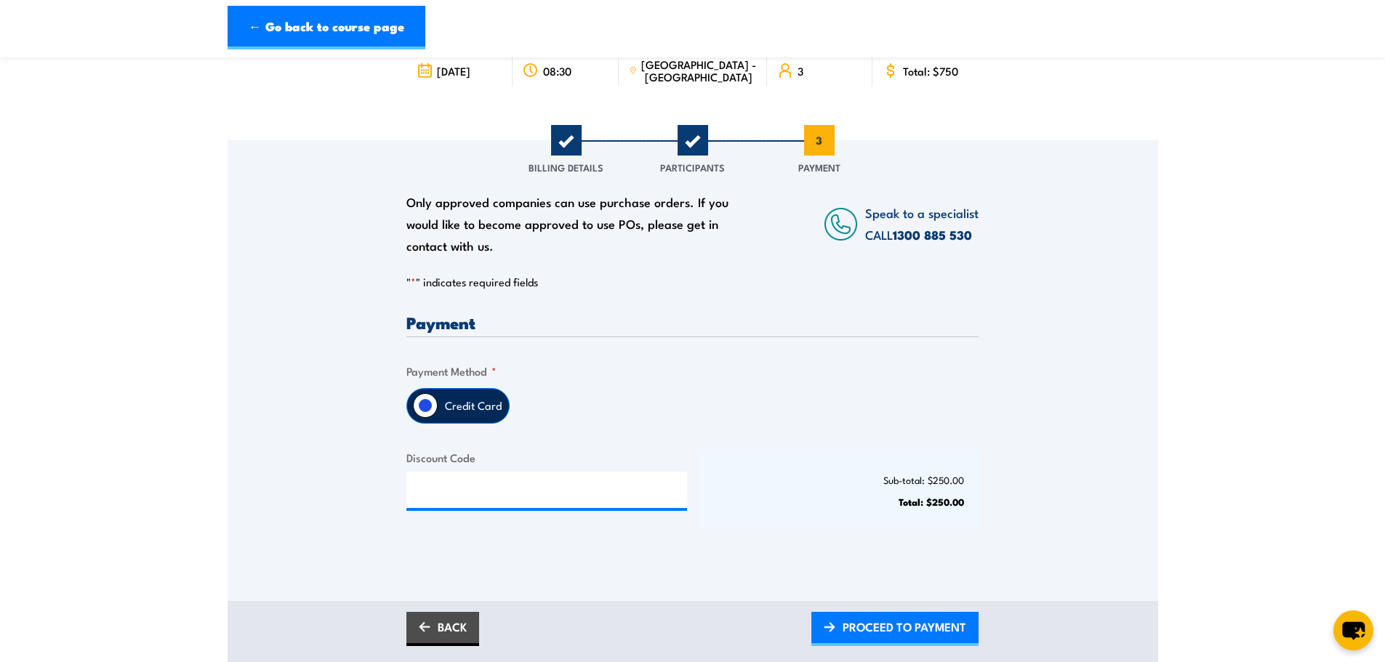
scroll to position [145, 0]
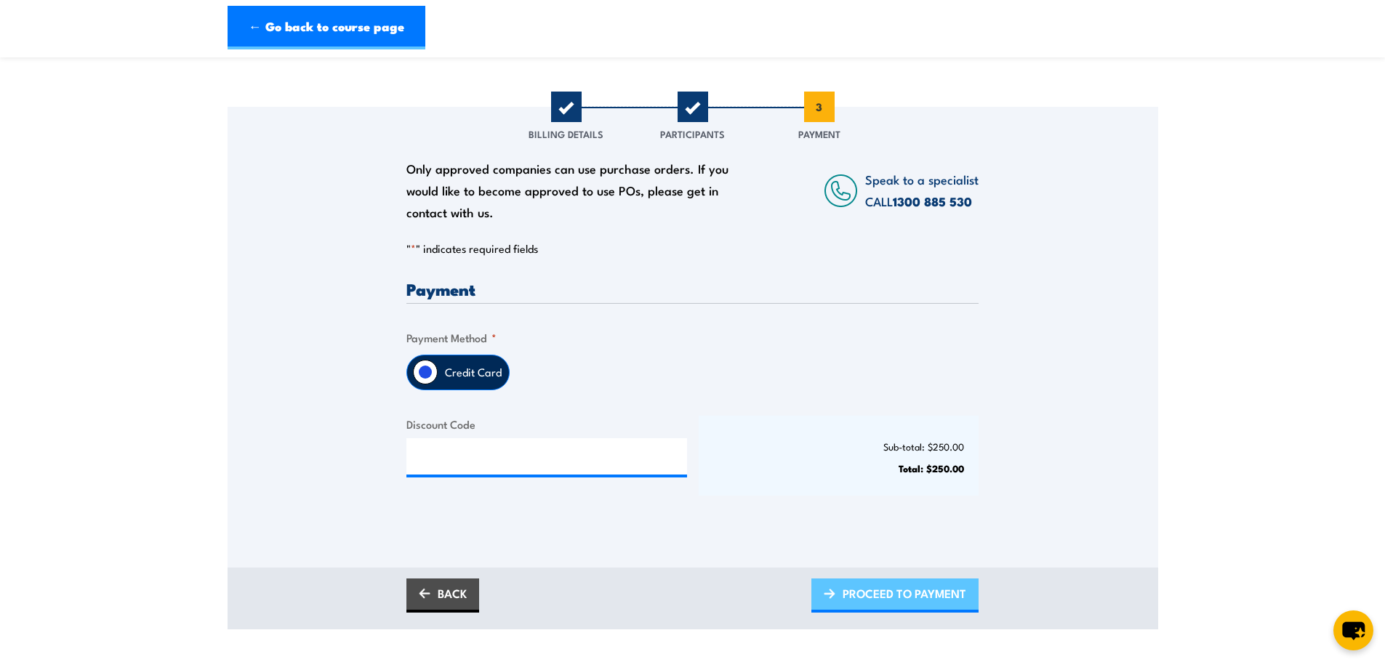
click at [924, 607] on span "PROCEED TO PAYMENT" at bounding box center [904, 593] width 124 height 39
